Goal: Information Seeking & Learning: Learn about a topic

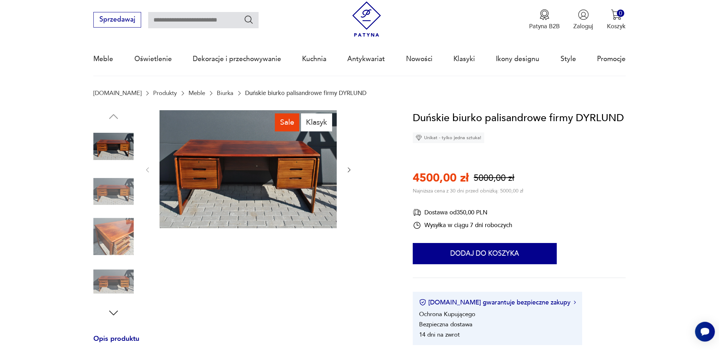
scroll to position [71, 0]
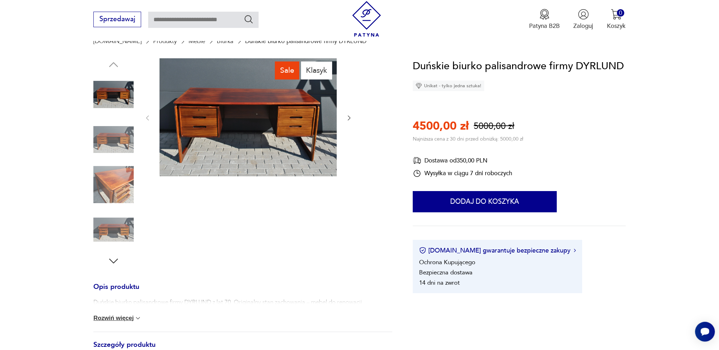
click at [102, 184] on img at bounding box center [113, 185] width 40 height 40
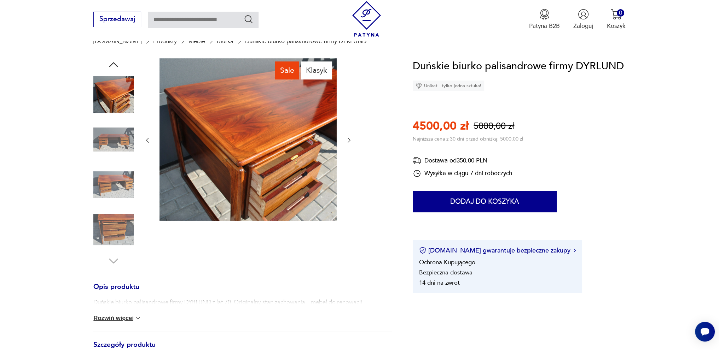
click at [108, 144] on img at bounding box center [113, 139] width 40 height 40
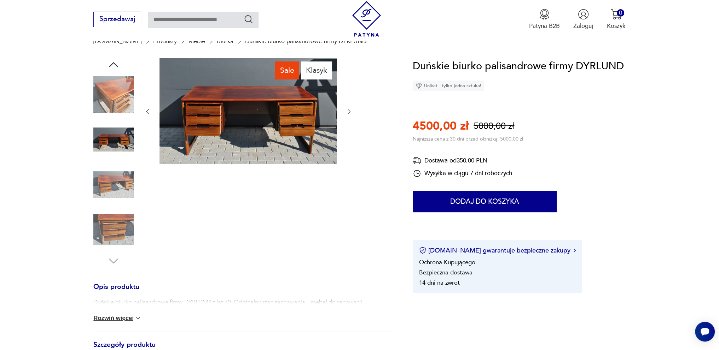
click at [114, 233] on img at bounding box center [113, 230] width 40 height 40
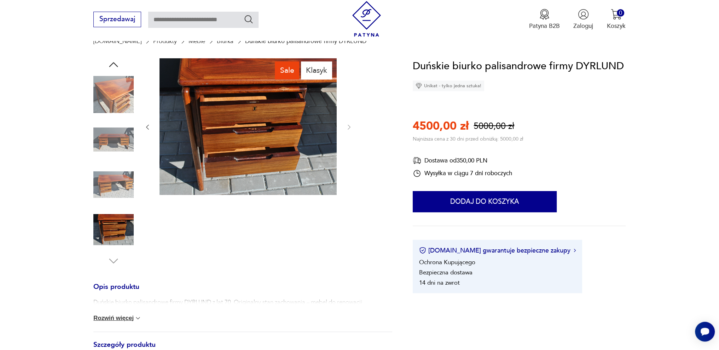
scroll to position [0, 0]
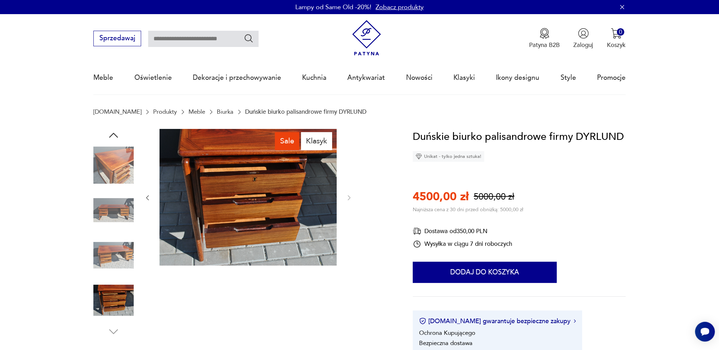
click at [115, 135] on icon "button" at bounding box center [113, 135] width 13 height 13
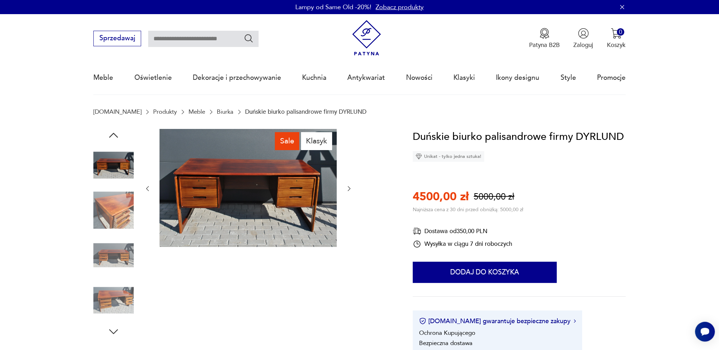
click at [115, 135] on icon "button" at bounding box center [113, 135] width 13 height 13
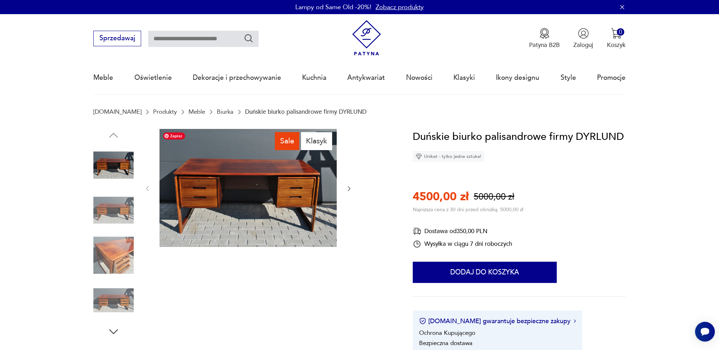
click at [223, 201] on img at bounding box center [247, 188] width 177 height 118
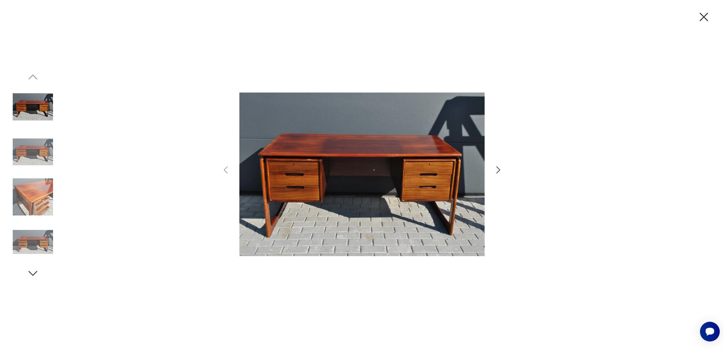
click at [499, 168] on icon "button" at bounding box center [498, 170] width 10 height 10
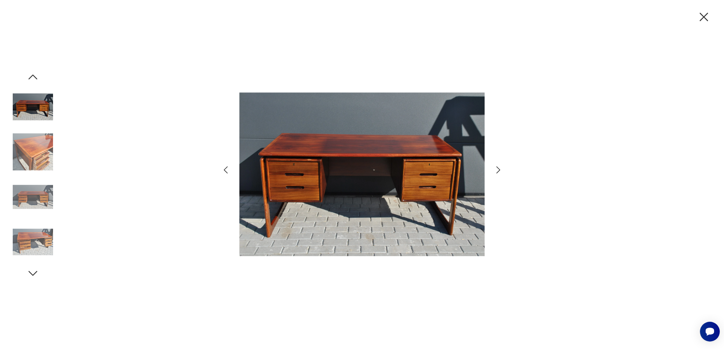
click at [499, 168] on icon "button" at bounding box center [498, 170] width 10 height 10
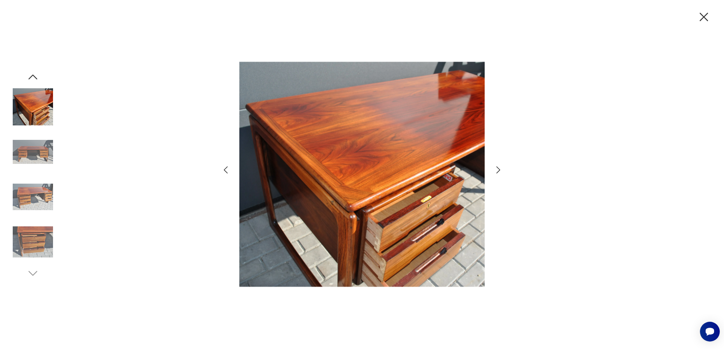
click at [499, 168] on icon "button" at bounding box center [498, 170] width 10 height 10
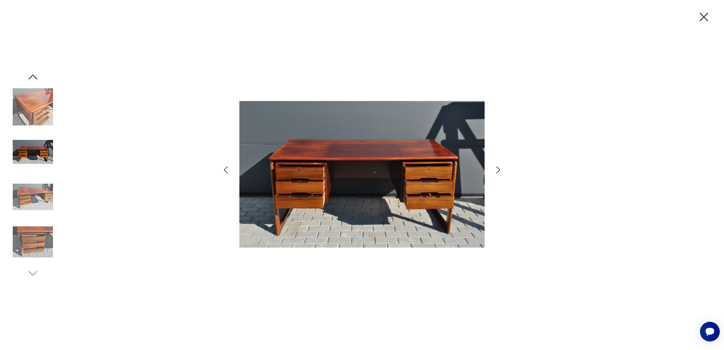
click at [499, 168] on icon "button" at bounding box center [498, 170] width 10 height 10
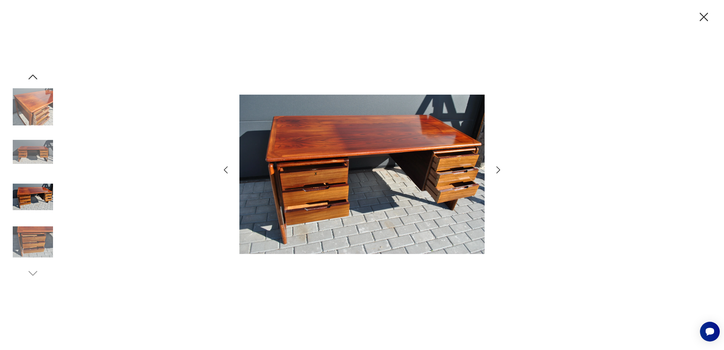
click at [499, 168] on icon "button" at bounding box center [498, 170] width 10 height 10
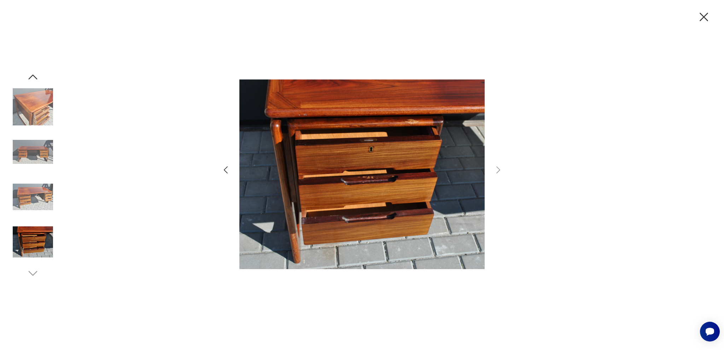
click at [702, 15] on icon "button" at bounding box center [703, 17] width 8 height 8
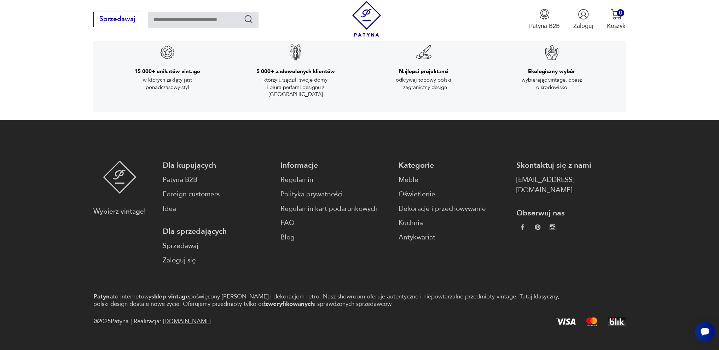
scroll to position [1325, 0]
